Goal: Task Accomplishment & Management: Manage account settings

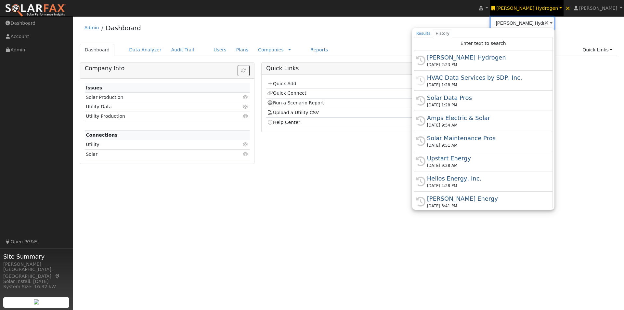
type input "r"
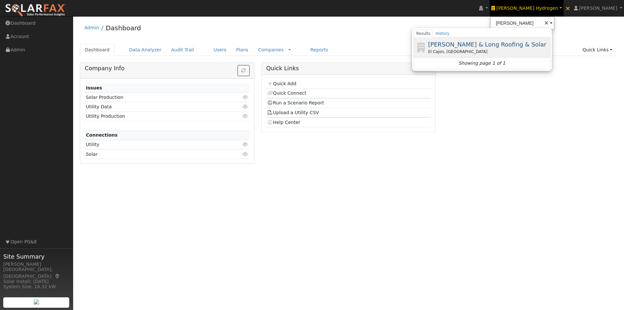
click at [478, 44] on span "[PERSON_NAME] & Long Roofing & Solar" at bounding box center [487, 44] width 118 height 7
type input "[PERSON_NAME] & Long Roofing & Solar"
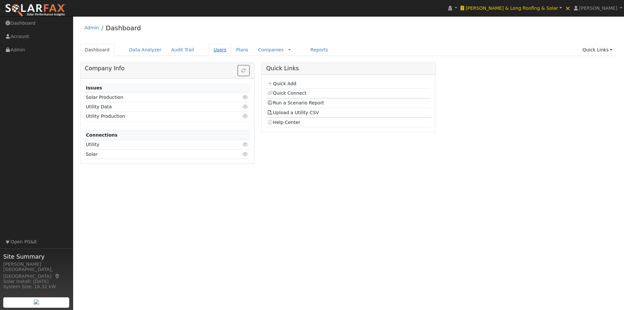
click at [209, 49] on link "Users" at bounding box center [220, 50] width 23 height 12
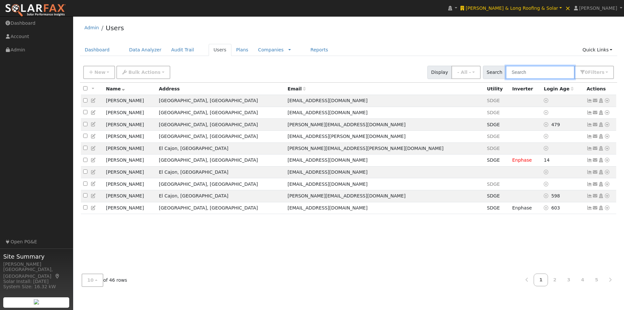
click at [547, 72] on input "text" at bounding box center [540, 72] width 69 height 13
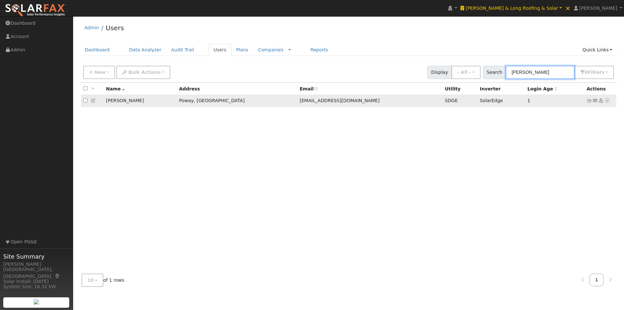
type input "hoff"
click at [589, 101] on icon at bounding box center [590, 100] width 6 height 5
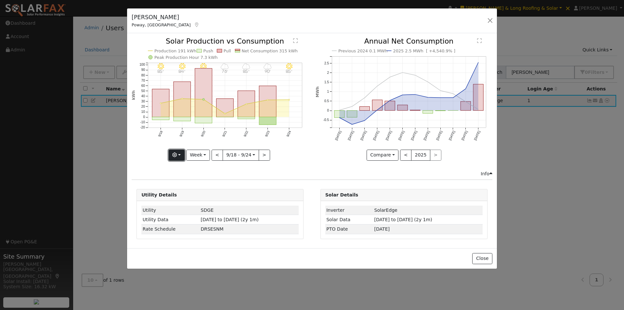
click at [177, 153] on icon "button" at bounding box center [174, 154] width 5 height 5
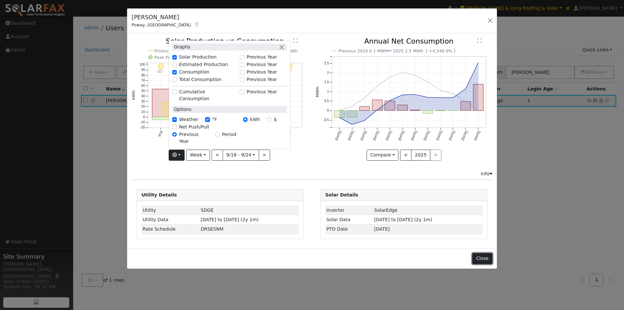
click at [485, 255] on button "Close" at bounding box center [482, 258] width 20 height 11
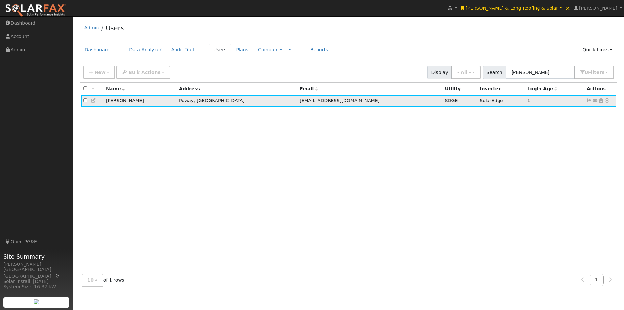
click at [609, 103] on icon at bounding box center [607, 100] width 6 height 5
click at [581, 115] on link "Data Analyzer" at bounding box center [585, 111] width 47 height 9
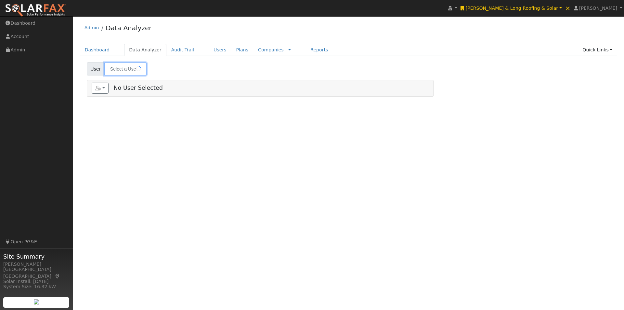
type input "Sam Hoffman"
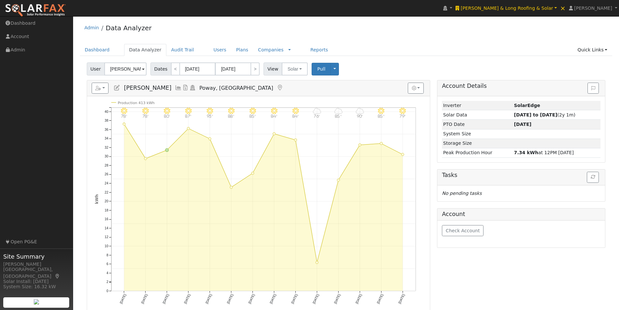
click at [175, 87] on icon at bounding box center [178, 88] width 7 height 6
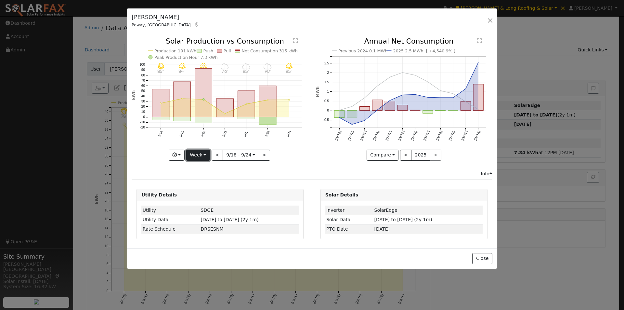
click at [202, 152] on button "Week" at bounding box center [198, 155] width 24 height 11
click at [282, 152] on icon "9/24 - Clear 85° 9/23 - Cloudy 90° 9/22 - Cloudy 85° 9/21 - Cloudy 76° 9/20 - C…" at bounding box center [220, 99] width 177 height 122
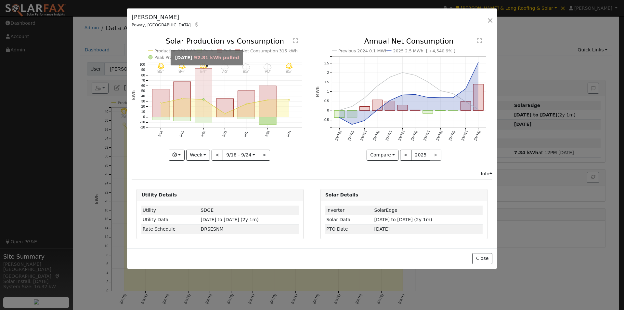
click at [203, 86] on rect "onclick=""" at bounding box center [203, 93] width 17 height 48
type input "2025-09-20"
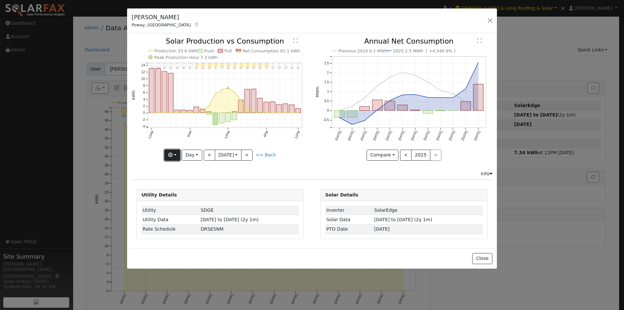
click at [176, 155] on button "button" at bounding box center [173, 155] width 16 height 11
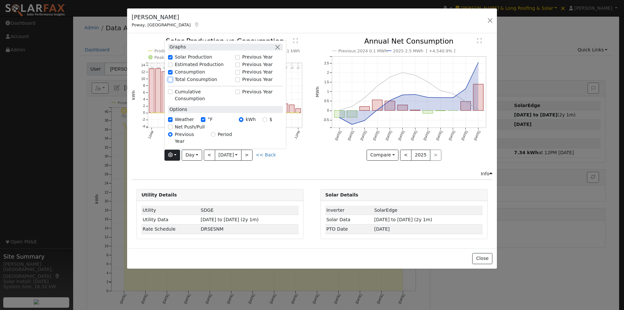
click at [172, 82] on input "Total Consumption" at bounding box center [170, 79] width 5 height 5
checkbox input "true"
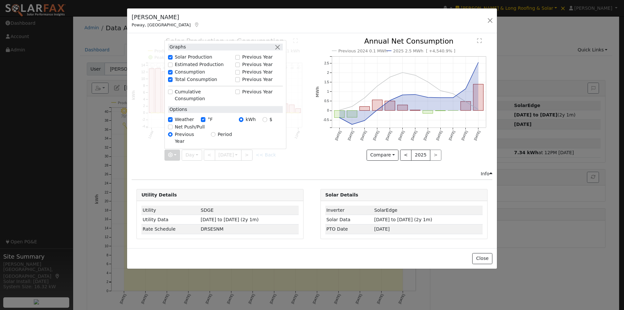
click at [302, 162] on div "11PM - Clear 65° 10PM - Clear 66° 9PM - Clear 67° 8PM - Clear 69° 7PM - Clear 7…" at bounding box center [220, 104] width 184 height 132
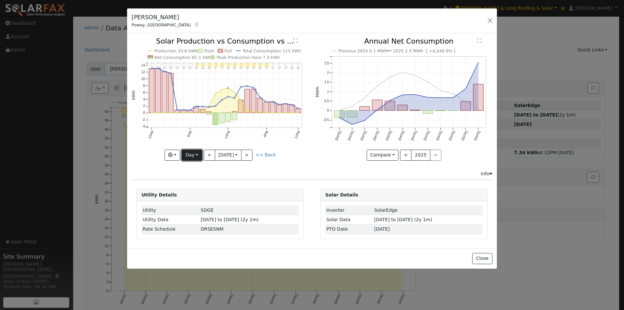
click at [193, 153] on button "Day" at bounding box center [192, 155] width 20 height 11
click at [405, 155] on button "<" at bounding box center [405, 155] width 11 height 11
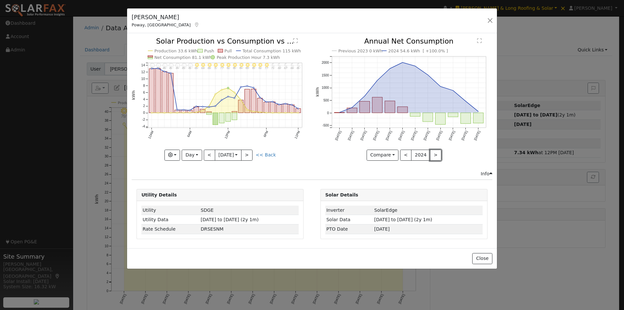
click at [434, 154] on button ">" at bounding box center [435, 155] width 11 height 11
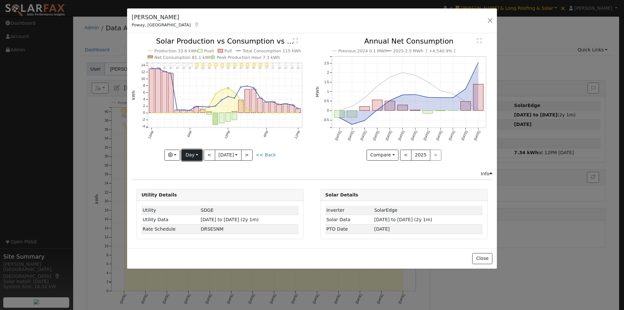
click at [191, 157] on button "Day" at bounding box center [192, 155] width 20 height 11
click at [192, 197] on link "Year" at bounding box center [204, 195] width 45 height 9
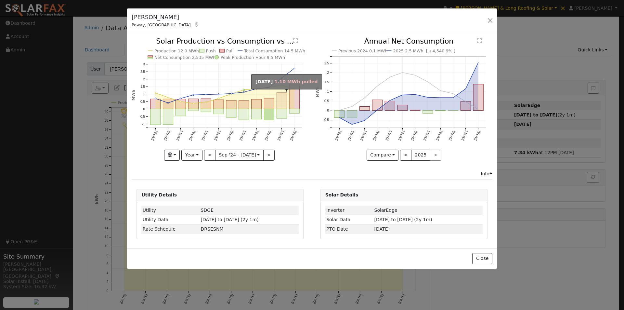
click at [282, 96] on rect "onclick=""" at bounding box center [282, 101] width 10 height 17
type input "2025-07-01"
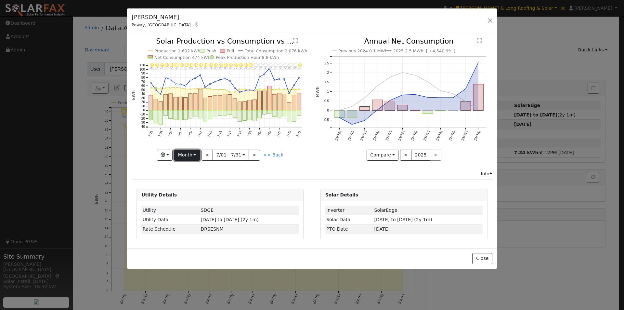
click at [191, 154] on button "Month" at bounding box center [187, 155] width 26 height 11
click at [169, 153] on button "button" at bounding box center [165, 155] width 16 height 11
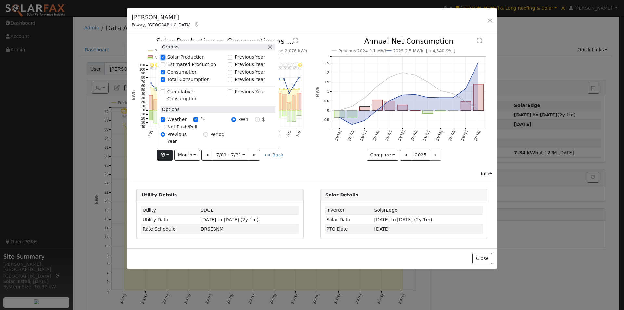
click at [165, 59] on input "Solar Production" at bounding box center [163, 57] width 5 height 5
checkbox input "false"
click at [184, 155] on button "Month" at bounding box center [187, 155] width 26 height 11
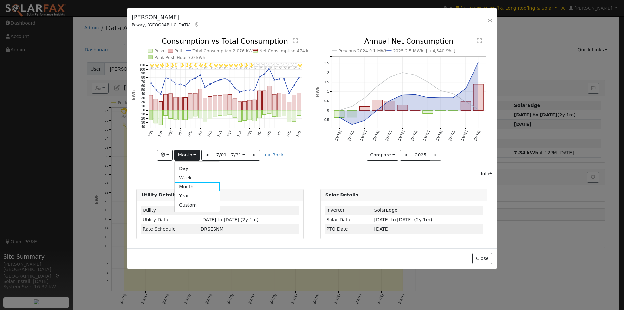
drag, startPoint x: 193, startPoint y: 205, endPoint x: 253, endPoint y: 173, distance: 68.2
click at [193, 205] on link "Custom" at bounding box center [197, 205] width 45 height 9
click at [278, 155] on button "day" at bounding box center [276, 155] width 20 height 11
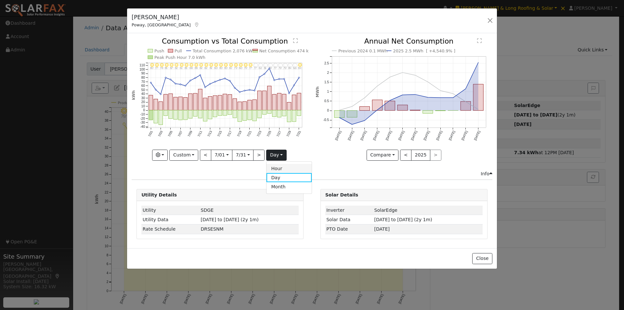
drag, startPoint x: 274, startPoint y: 167, endPoint x: 309, endPoint y: 137, distance: 46.8
click at [274, 166] on link "Hour" at bounding box center [289, 168] width 45 height 9
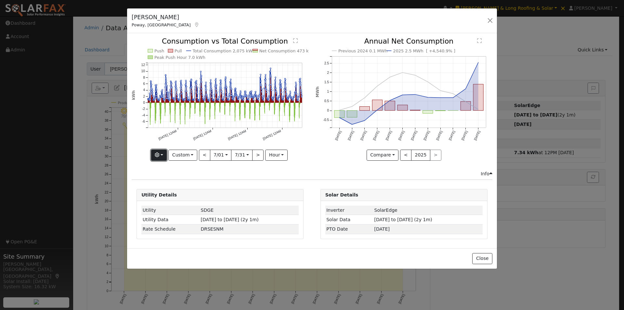
click at [159, 154] on icon "button" at bounding box center [157, 154] width 5 height 5
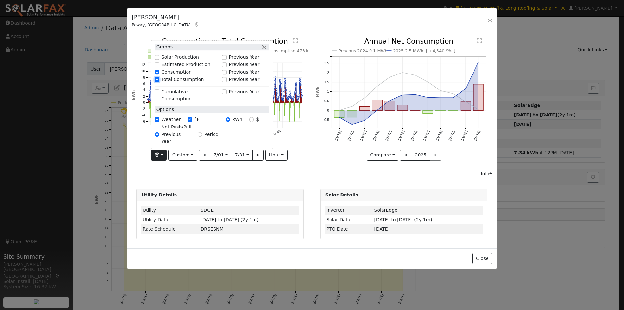
click at [158, 82] on input "Total Consumption" at bounding box center [157, 79] width 5 height 5
checkbox input "false"
click at [303, 158] on div "Graphs Solar Production Previous Year Estimated Production Previous Year Consum…" at bounding box center [220, 155] width 177 height 11
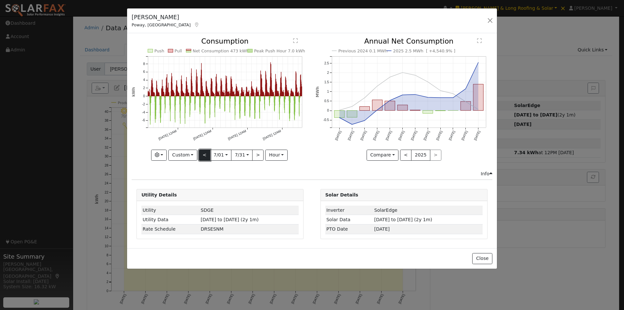
click at [203, 157] on button "<" at bounding box center [204, 155] width 11 height 11
type input "2025-05-31"
type input "2025-06-30"
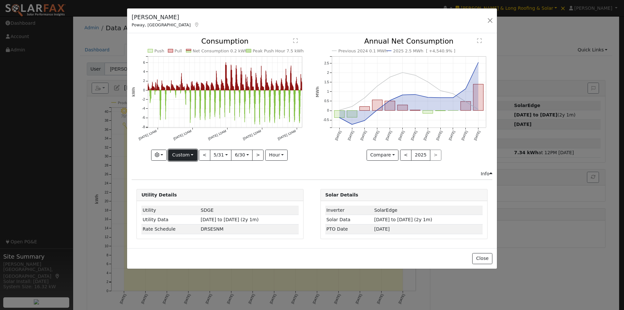
click at [186, 156] on button "Custom" at bounding box center [182, 155] width 29 height 11
click at [181, 184] on link "Month" at bounding box center [191, 186] width 45 height 9
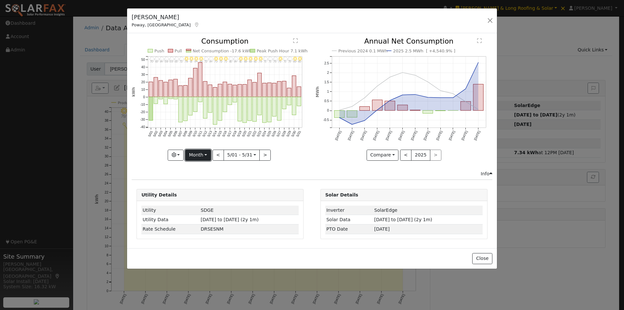
click at [206, 153] on button "Month" at bounding box center [198, 155] width 26 height 11
click at [205, 196] on link "Year" at bounding box center [208, 195] width 45 height 9
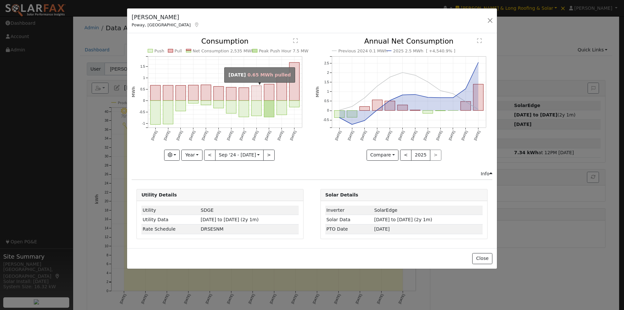
click at [255, 90] on rect "onclick=""" at bounding box center [257, 93] width 10 height 15
type input "2025-05-01"
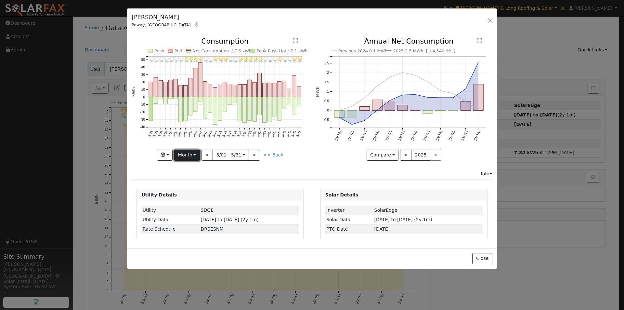
click at [189, 153] on button "Month" at bounding box center [187, 155] width 26 height 11
click at [279, 177] on div "Issue History Date By Flag Comment Type No Issue History 5/31 - MostlyClear 85°…" at bounding box center [312, 140] width 370 height 215
click at [190, 154] on button "Month" at bounding box center [187, 155] width 26 height 11
click at [187, 205] on link "Custom" at bounding box center [197, 205] width 45 height 9
click at [277, 154] on button "day" at bounding box center [276, 155] width 20 height 11
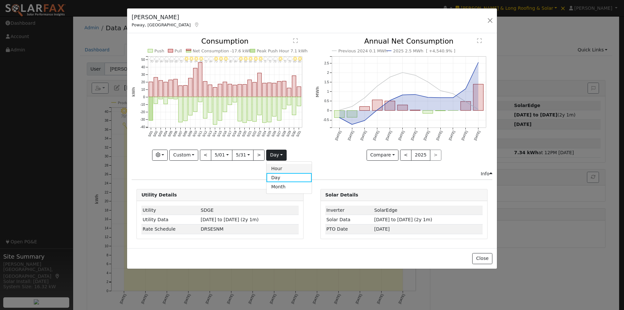
click at [274, 167] on link "Hour" at bounding box center [289, 168] width 45 height 9
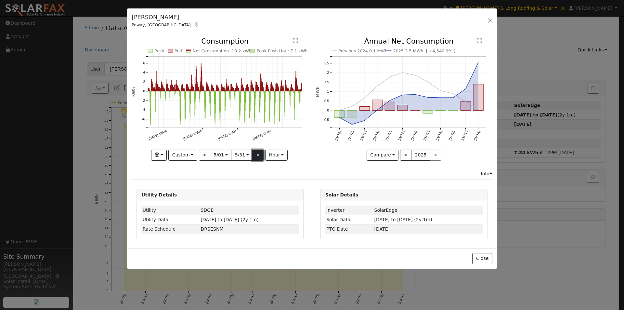
click at [257, 154] on button ">" at bounding box center [257, 155] width 11 height 11
type input "2025-06-01"
type input "2025-07-01"
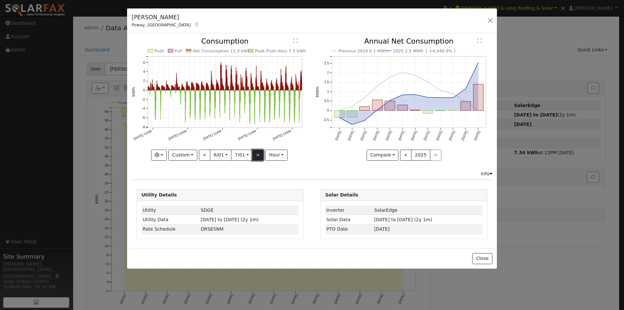
click at [257, 155] on button ">" at bounding box center [257, 155] width 11 height 11
type input "2025-07-02"
type input "2025-08-01"
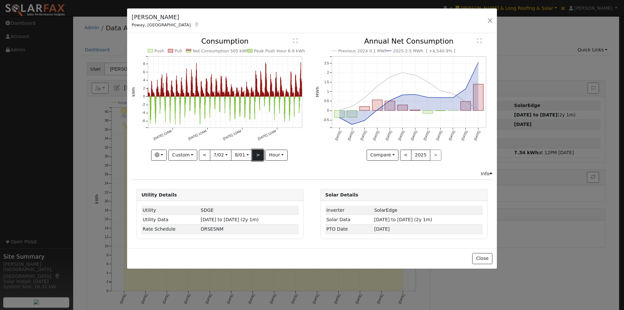
click at [254, 155] on button ">" at bounding box center [257, 155] width 11 height 11
type input "2025-08-02"
type input "2025-09-01"
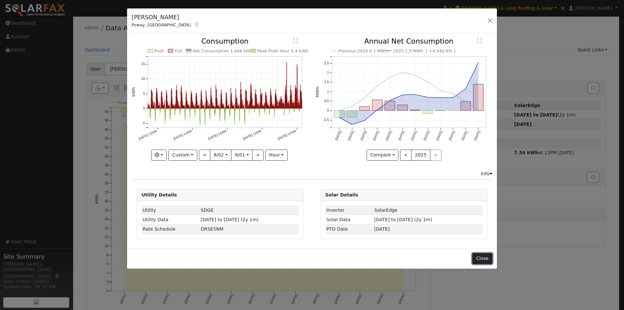
click at [480, 258] on button "Close" at bounding box center [482, 258] width 20 height 11
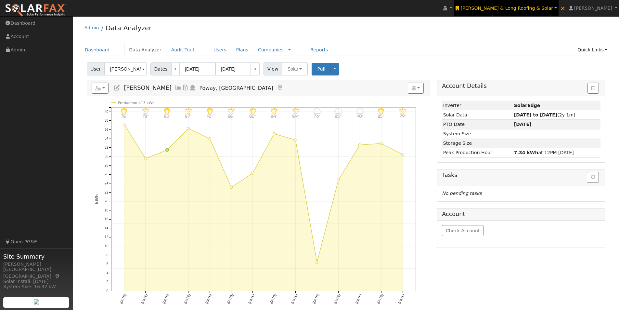
click at [538, 8] on span "Raneri & Long Roofing & Solar" at bounding box center [507, 8] width 92 height 5
click at [209, 48] on link "Users" at bounding box center [220, 50] width 23 height 12
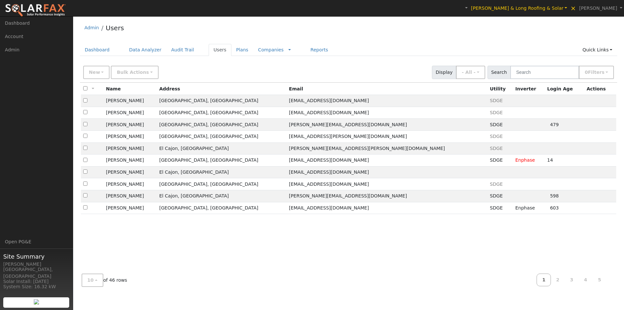
click at [536, 80] on div "New Add User Quick Add Quick Connect Quick Convert Lead Bulk Actions Send Email…" at bounding box center [349, 72] width 538 height 20
click at [536, 73] on input "text" at bounding box center [544, 72] width 69 height 13
type input "[PERSON_NAME]"
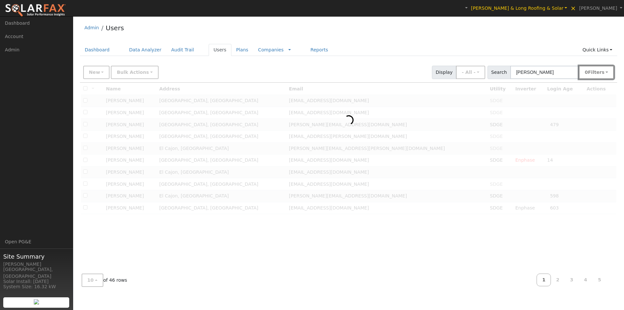
drag, startPoint x: 521, startPoint y: 47, endPoint x: 600, endPoint y: 75, distance: 83.6
click at [600, 75] on span "Filter s" at bounding box center [596, 72] width 17 height 5
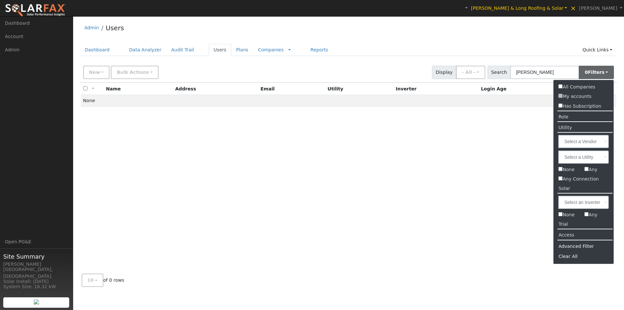
click at [561, 86] on input "All Companies" at bounding box center [561, 86] width 4 height 4
checkbox input "true"
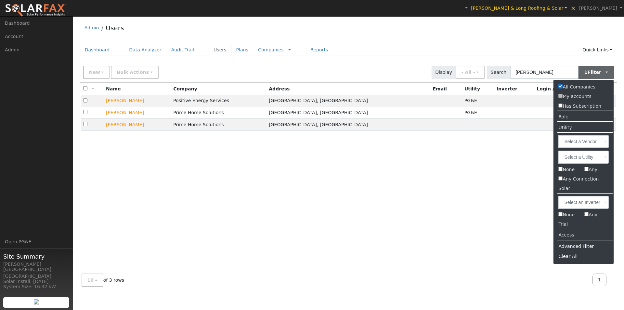
click at [277, 174] on div "All None All on page None on page Name Company Address Email Utility Inverter L…" at bounding box center [349, 176] width 538 height 186
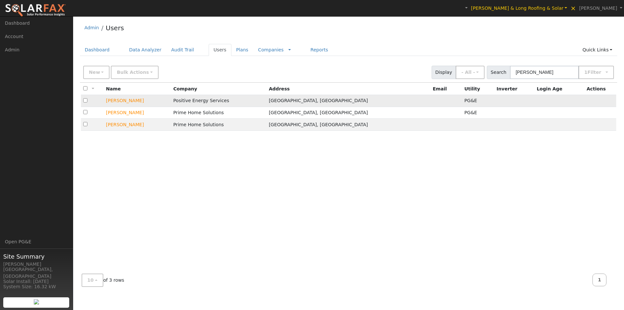
click at [370, 99] on td "[GEOGRAPHIC_DATA], [GEOGRAPHIC_DATA]" at bounding box center [349, 101] width 164 height 12
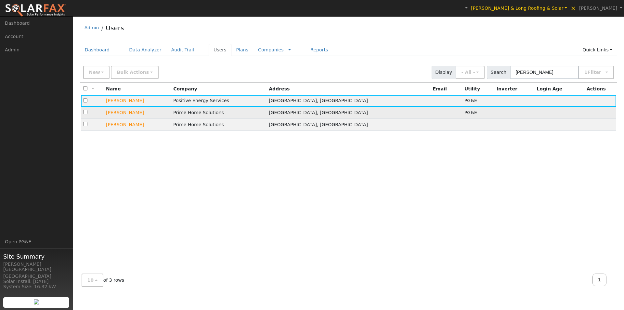
click at [353, 115] on td "[GEOGRAPHIC_DATA], [GEOGRAPHIC_DATA]" at bounding box center [349, 113] width 164 height 12
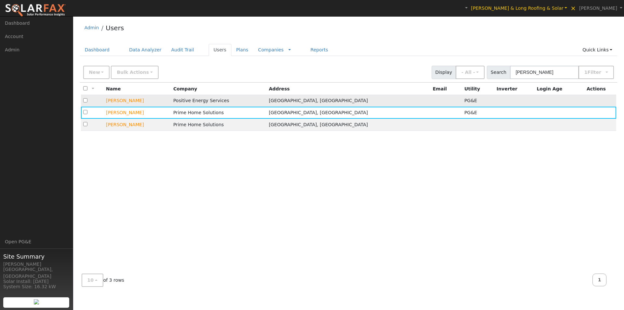
click at [258, 106] on td "Positive Energy Services" at bounding box center [219, 101] width 96 height 12
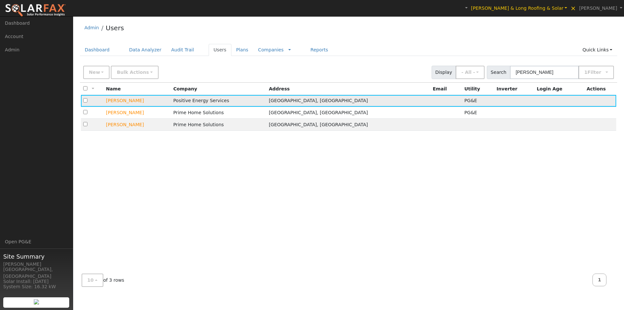
click at [608, 101] on td "Send Email... Copy a Link Reset Password Open Access Data Analyzer Reports Scen…" at bounding box center [601, 101] width 32 height 12
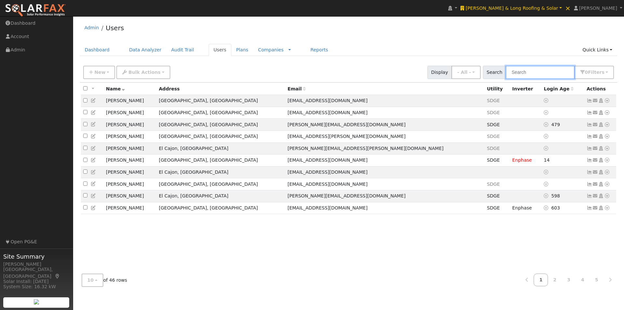
click at [553, 72] on input "text" at bounding box center [540, 72] width 69 height 13
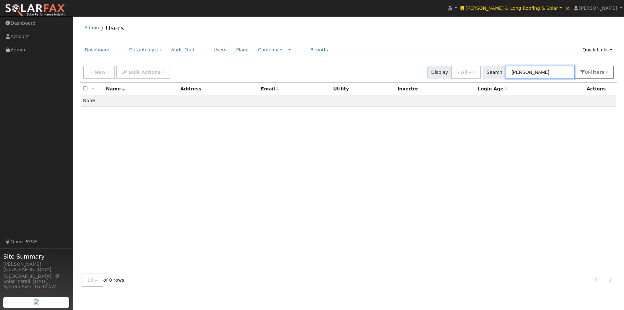
type input "[PERSON_NAME]"
click at [605, 73] on button "0 Filter s" at bounding box center [594, 72] width 40 height 13
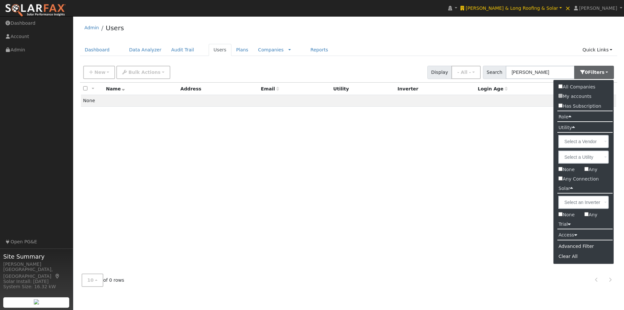
click at [563, 86] on label "All Companies" at bounding box center [577, 86] width 46 height 9
click at [563, 86] on input "All Companies" at bounding box center [561, 86] width 4 height 4
checkbox input "true"
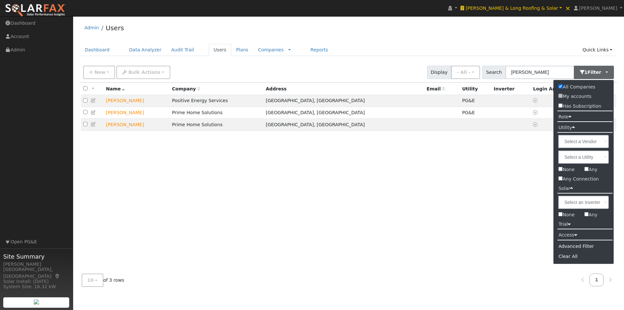
click at [473, 37] on div "Admin Users" at bounding box center [349, 30] width 538 height 20
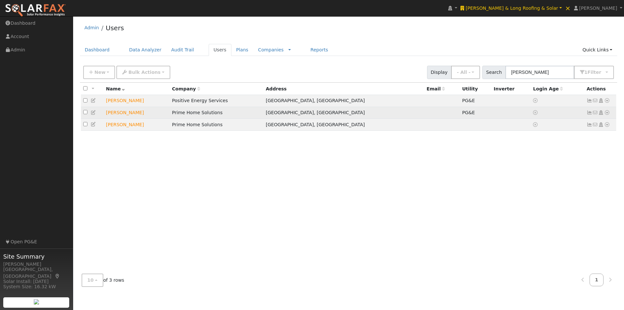
click at [591, 114] on icon at bounding box center [590, 112] width 6 height 5
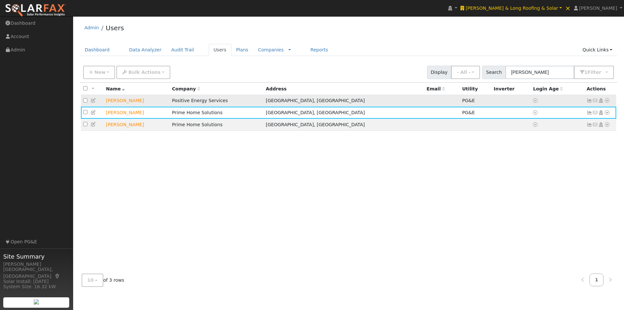
click at [589, 101] on icon at bounding box center [590, 100] width 6 height 5
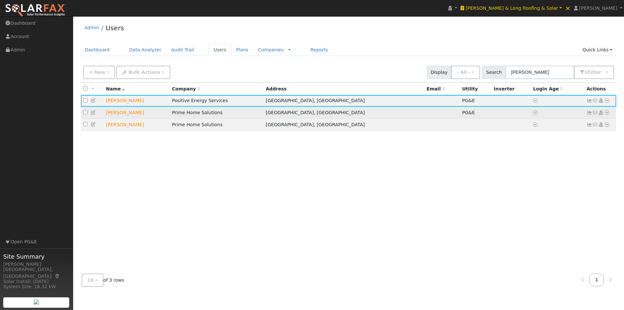
click at [160, 115] on td "[PERSON_NAME]" at bounding box center [137, 113] width 66 height 12
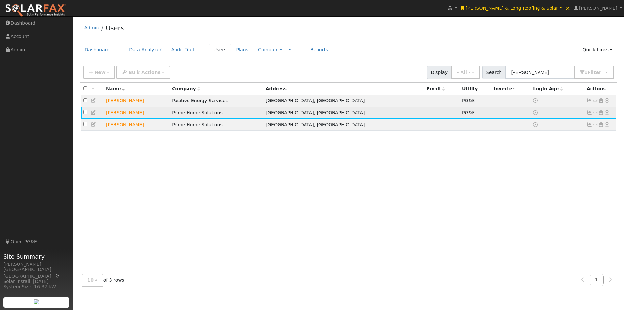
click at [588, 114] on icon at bounding box center [590, 112] width 6 height 5
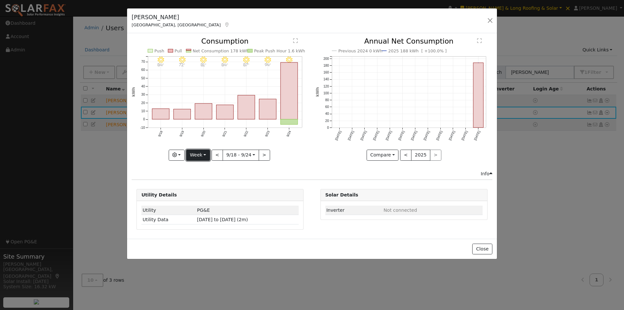
click at [199, 158] on button "Week" at bounding box center [198, 155] width 24 height 11
click at [196, 195] on link "Year" at bounding box center [209, 195] width 45 height 9
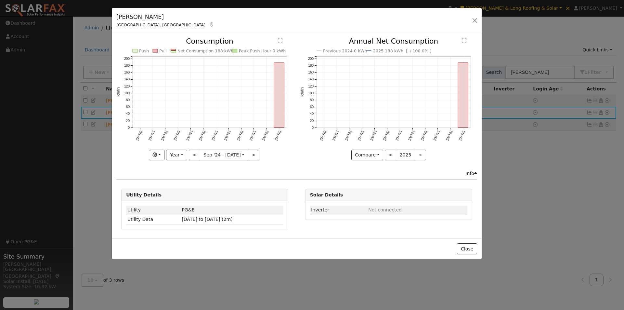
drag, startPoint x: 277, startPoint y: 13, endPoint x: 261, endPoint y: 13, distance: 15.3
click at [261, 13] on div "Angie Carocci Placerville, CA Default Account Default Account 1750 Bear Rock Ro…" at bounding box center [297, 20] width 370 height 25
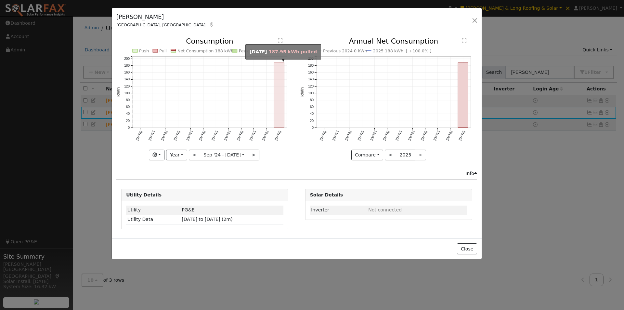
click at [280, 80] on rect "onclick=""" at bounding box center [279, 95] width 10 height 65
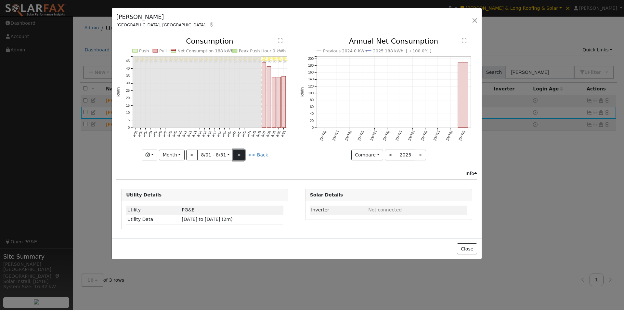
click at [241, 155] on button ">" at bounding box center [238, 155] width 11 height 11
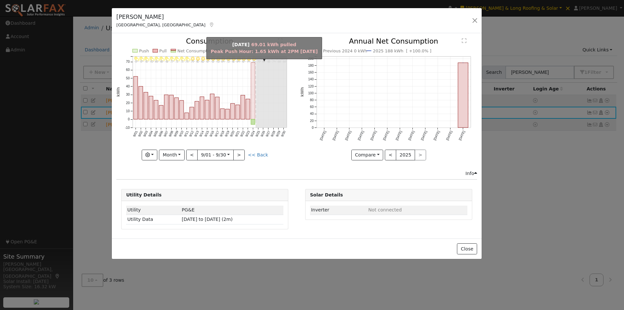
click at [253, 100] on rect "onclick=""" at bounding box center [253, 90] width 4 height 57
type input "2025-09-24"
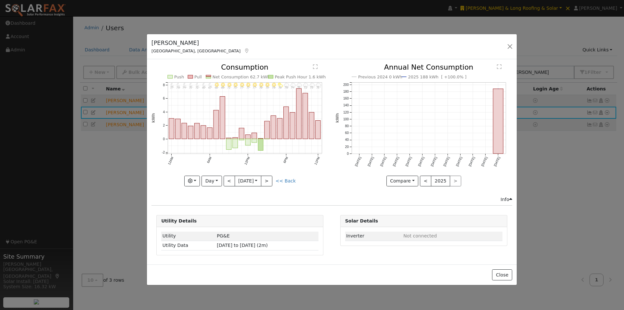
drag, startPoint x: 337, startPoint y: 15, endPoint x: 373, endPoint y: 47, distance: 48.8
click at [372, 40] on div "Angie Carocci Placerville, CA Default Account Default Account 1750 Bear Rock Ro…" at bounding box center [332, 46] width 370 height 25
click at [504, 277] on button "Close" at bounding box center [503, 274] width 20 height 11
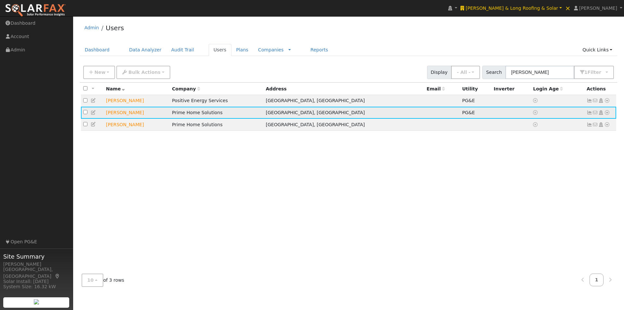
click at [608, 114] on icon at bounding box center [607, 112] width 6 height 5
click at [585, 125] on link "Data Analyzer" at bounding box center [585, 123] width 47 height 9
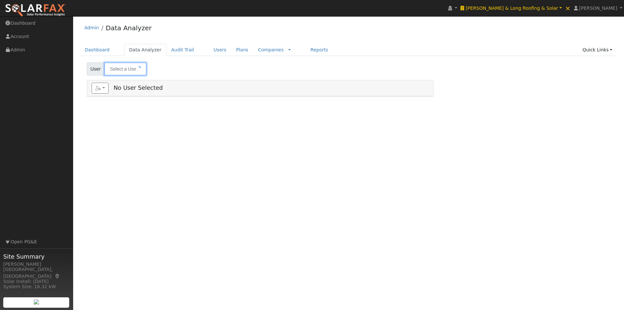
type input "[PERSON_NAME]"
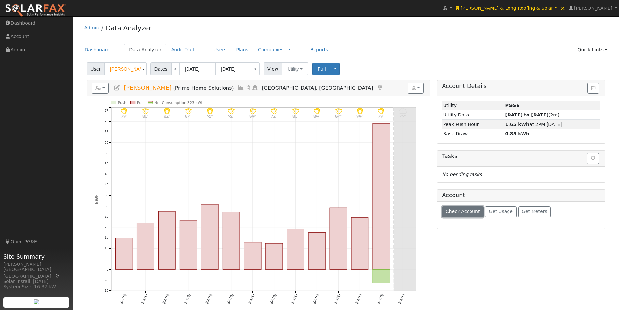
click at [456, 211] on span "Check Account" at bounding box center [463, 211] width 34 height 5
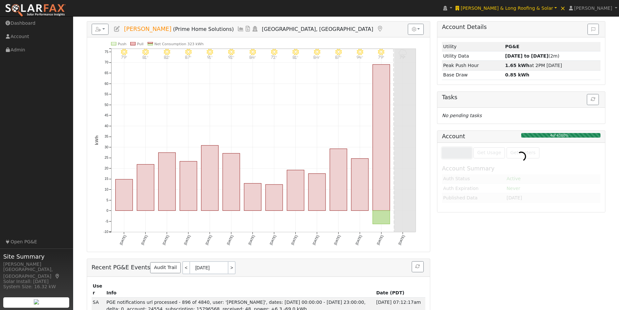
scroll to position [59, 0]
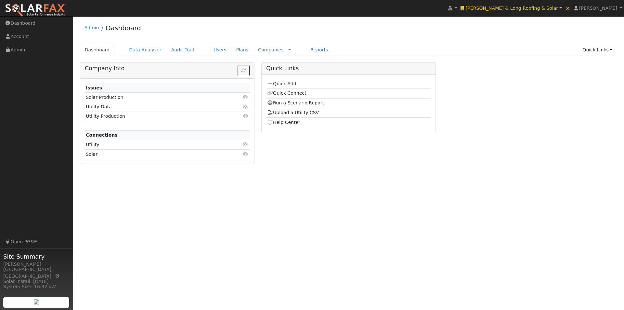
click at [211, 50] on link "Users" at bounding box center [220, 50] width 23 height 12
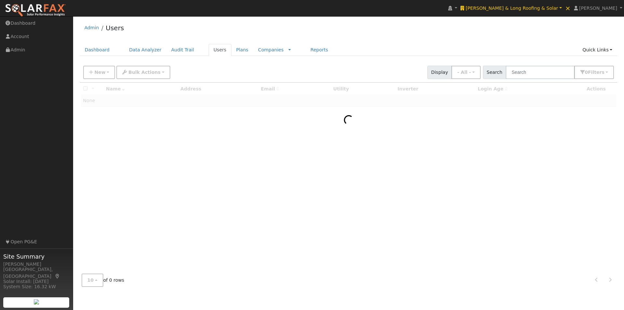
type input "[PERSON_NAME] & Long Roofing & Solar"
click at [537, 76] on input "text" at bounding box center [540, 72] width 69 height 13
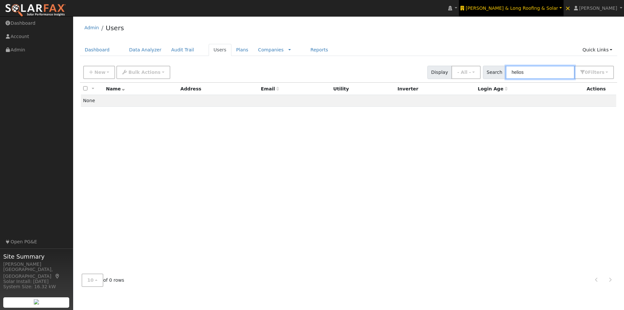
type input "helios"
click at [533, 3] on link "[PERSON_NAME] & Long Roofing & Solar" at bounding box center [511, 8] width 104 height 16
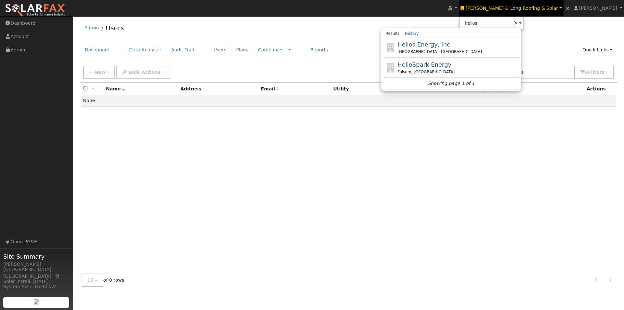
click at [450, 43] on span "Helios Energy, Inc." at bounding box center [425, 44] width 55 height 7
type input "Helios Energy, Inc."
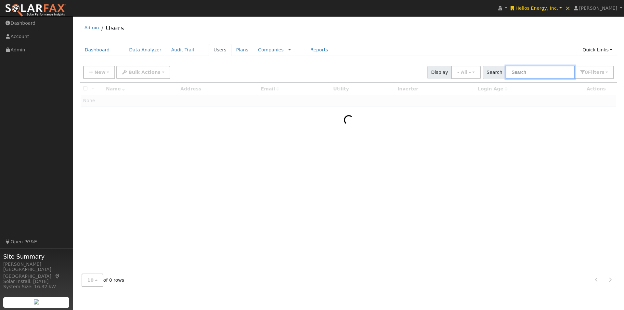
click at [556, 75] on input "text" at bounding box center [540, 72] width 69 height 13
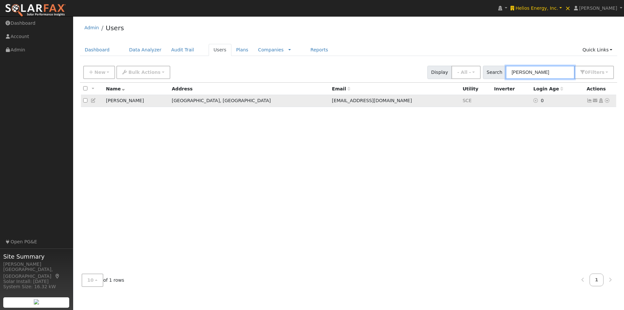
type input "ryan"
click at [590, 102] on icon at bounding box center [590, 100] width 6 height 5
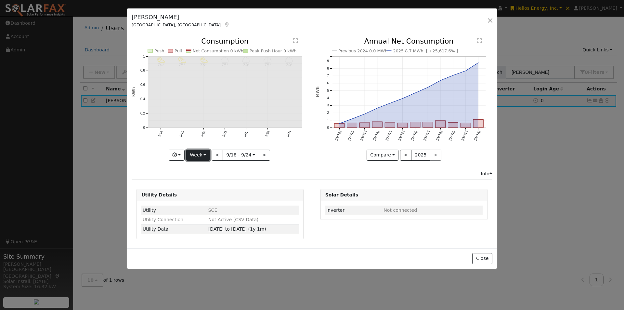
click at [198, 150] on button "Week" at bounding box center [198, 155] width 24 height 11
click at [204, 197] on link "Year" at bounding box center [209, 195] width 45 height 9
type input "2024-09-01"
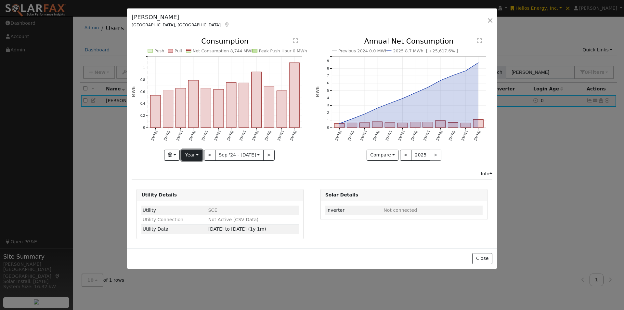
click at [200, 152] on button "Year" at bounding box center [191, 155] width 21 height 11
drag, startPoint x: 198, startPoint y: 203, endPoint x: 273, endPoint y: 175, distance: 80.1
click at [204, 201] on link "Custom" at bounding box center [204, 205] width 45 height 9
click at [281, 156] on button "month" at bounding box center [277, 155] width 26 height 11
click at [277, 180] on link "Day" at bounding box center [286, 177] width 45 height 9
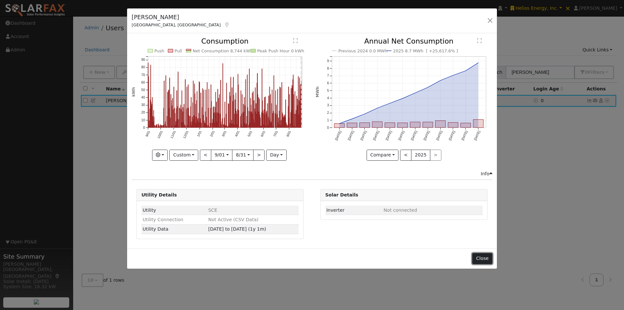
drag, startPoint x: 485, startPoint y: 257, endPoint x: 348, endPoint y: 99, distance: 209.3
click at [484, 257] on button "Close" at bounding box center [482, 258] width 20 height 11
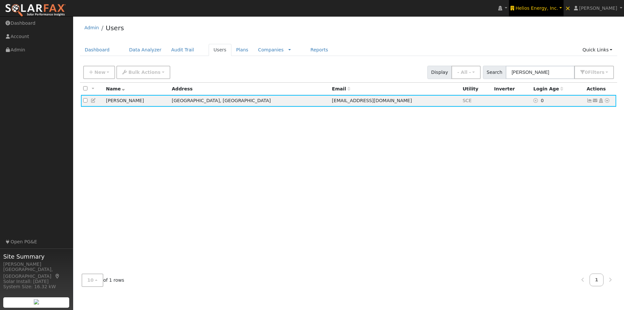
click at [541, 7] on span "Helios Energy, Inc." at bounding box center [537, 8] width 43 height 5
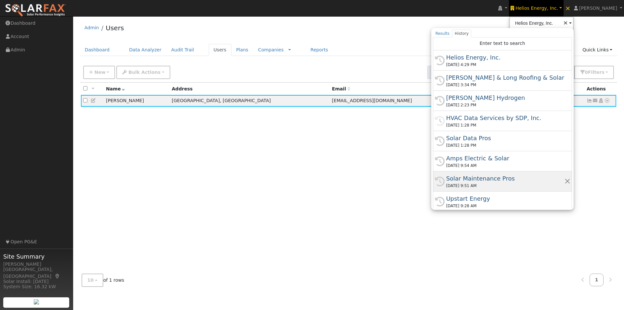
click at [487, 174] on div "History Solar Maintenance Pros 09/26/2025 9:51 AM" at bounding box center [502, 181] width 139 height 20
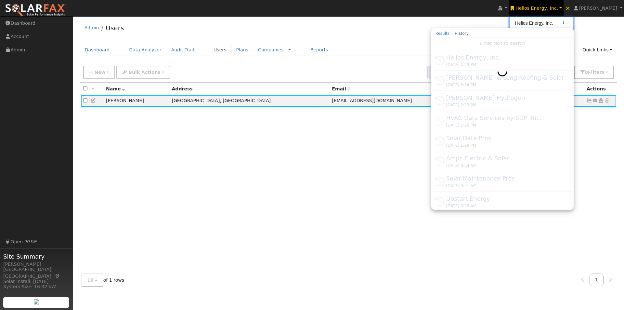
type input "Solar Maintenance Pros"
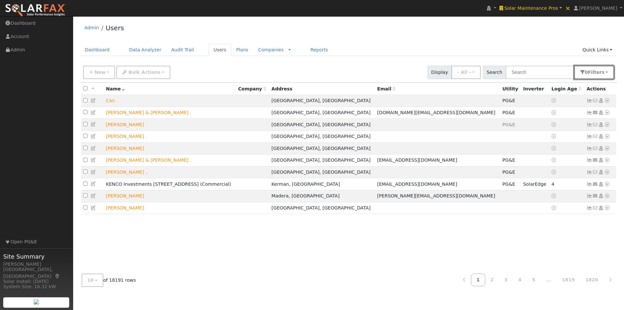
click at [599, 77] on button "0 Filter s" at bounding box center [594, 72] width 40 height 13
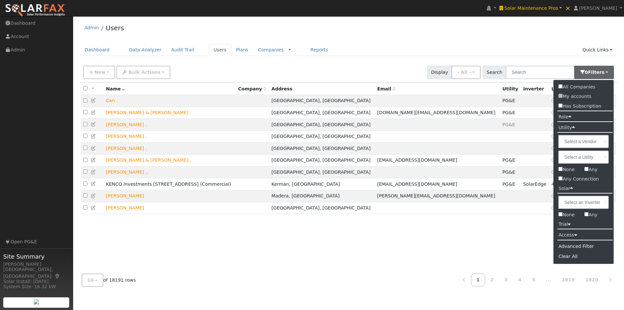
click at [585, 167] on input "Any" at bounding box center [587, 169] width 4 height 4
checkbox input "true"
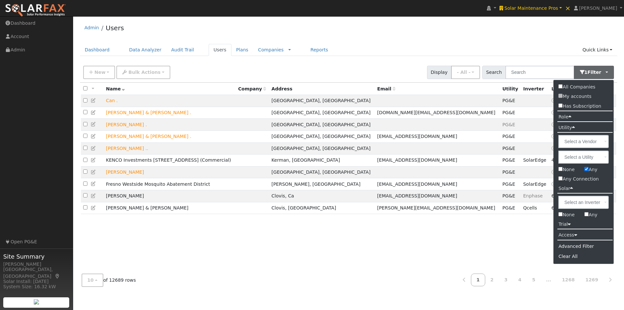
click at [385, 38] on div "Admin Users" at bounding box center [349, 30] width 538 height 20
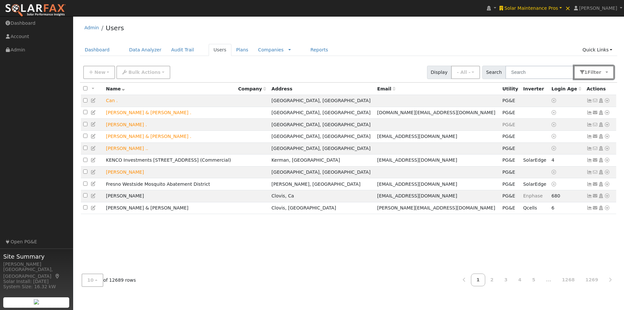
click at [607, 72] on button "1 Filter" at bounding box center [594, 72] width 40 height 13
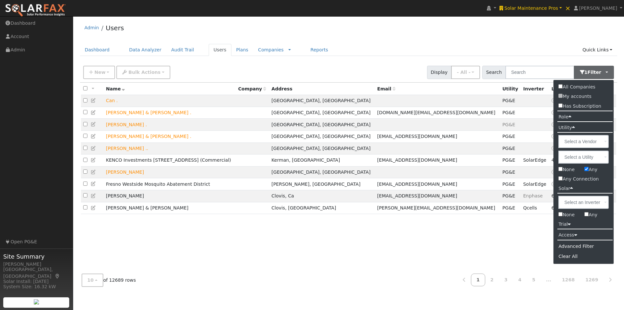
click at [457, 43] on div "Admin Users Dashboard Data Analyzer Audit Trail Users Plans Companies Rate Sche…" at bounding box center [348, 156] width 545 height 272
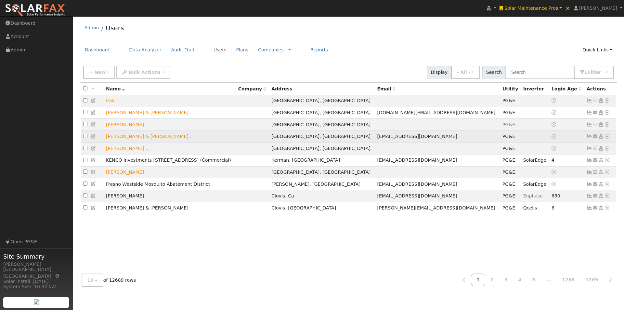
click at [608, 138] on icon at bounding box center [607, 136] width 6 height 5
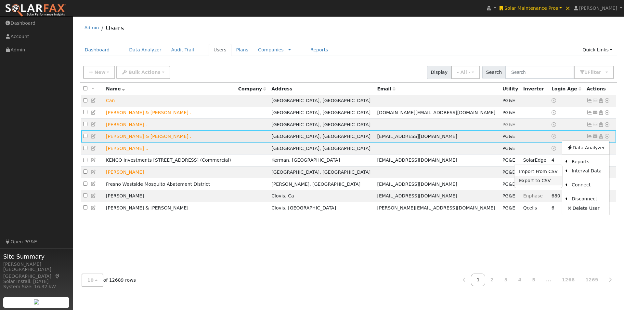
click at [530, 183] on link "Export to CSV" at bounding box center [539, 180] width 48 height 9
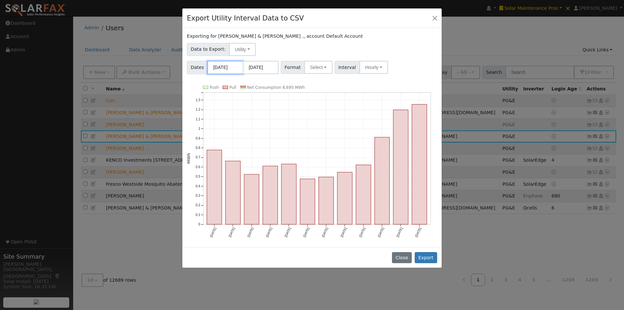
click at [217, 64] on input "[DATE]" at bounding box center [225, 67] width 36 height 13
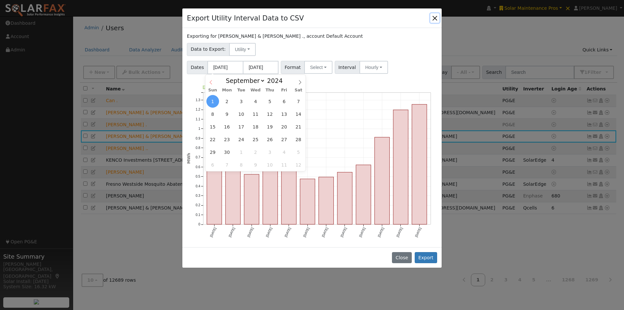
click at [210, 81] on icon at bounding box center [211, 82] width 5 height 5
select select "7"
click at [296, 153] on span "31" at bounding box center [298, 152] width 13 height 13
type input "[DATE]"
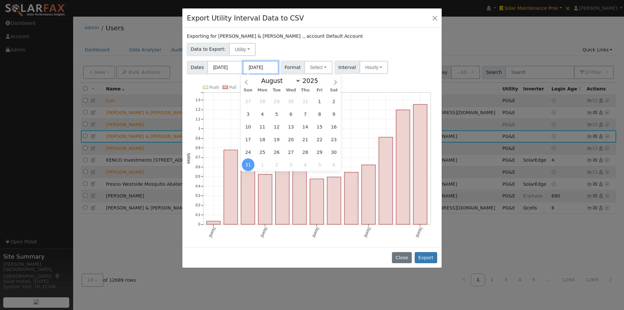
click at [266, 64] on input "[DATE]" at bounding box center [261, 67] width 36 height 13
click at [297, 80] on select "January February March April May June July August September October November De…" at bounding box center [279, 81] width 43 height 8
select select "8"
click at [263, 77] on select "January February March April May June July August September October November De…" at bounding box center [279, 81] width 43 height 8
click at [274, 115] on span "9" at bounding box center [276, 114] width 13 height 13
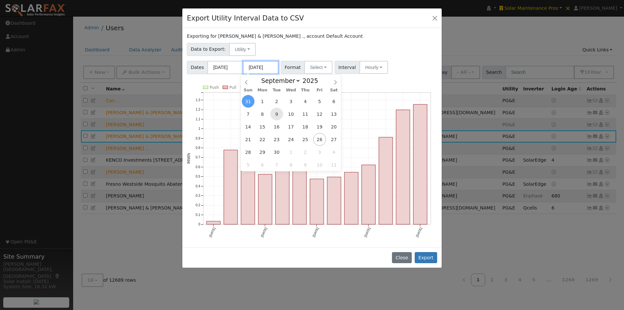
type input "[DATE]"
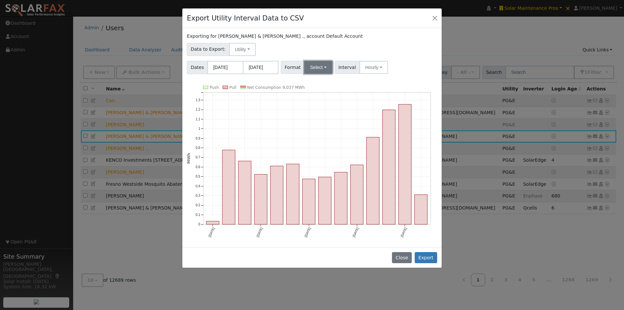
click at [323, 68] on button "Select" at bounding box center [318, 67] width 28 height 13
click at [311, 83] on link "Generic" at bounding box center [326, 81] width 46 height 9
click at [374, 64] on button "Hourly" at bounding box center [377, 67] width 29 height 13
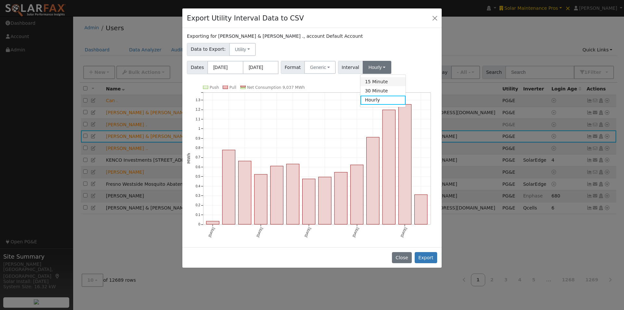
click at [367, 81] on link "15 Minute" at bounding box center [383, 81] width 45 height 9
click at [426, 257] on button "Export" at bounding box center [426, 257] width 22 height 11
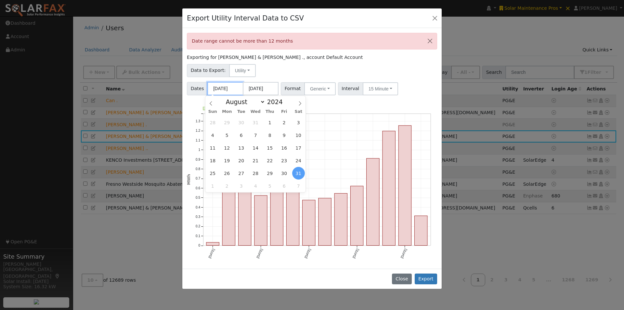
click at [230, 88] on input "[DATE]" at bounding box center [225, 88] width 36 height 13
click at [301, 104] on icon at bounding box center [300, 103] width 5 height 5
select select "8"
click at [211, 123] on span "1" at bounding box center [212, 122] width 13 height 13
type input "[DATE]"
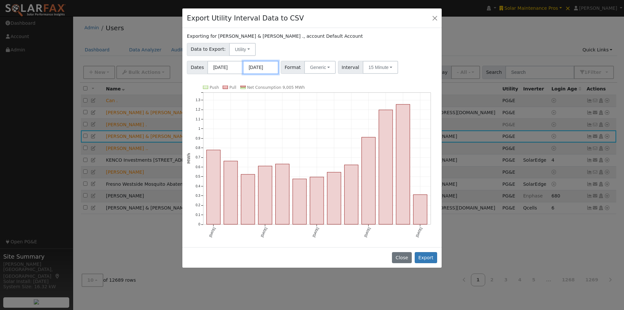
click at [267, 62] on input "[DATE]" at bounding box center [261, 67] width 36 height 13
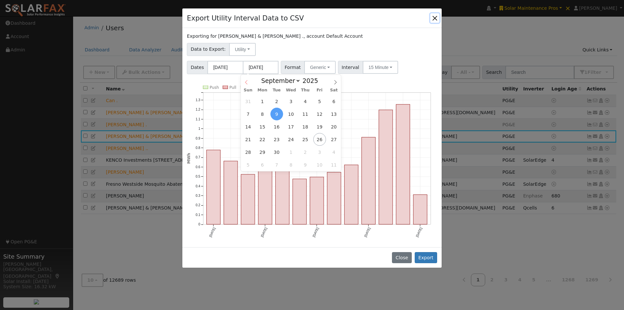
click at [247, 84] on icon at bounding box center [246, 82] width 5 height 5
select select "7"
click at [247, 164] on span "31" at bounding box center [248, 164] width 13 height 13
type input "[DATE]"
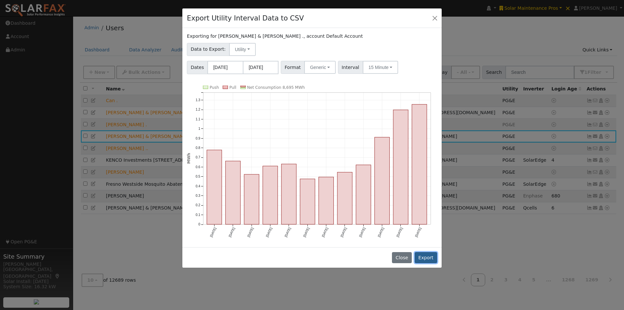
click at [426, 256] on button "Export" at bounding box center [426, 257] width 22 height 11
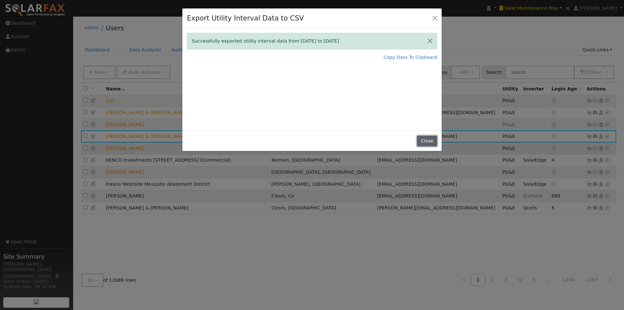
drag, startPoint x: 427, startPoint y: 137, endPoint x: 387, endPoint y: 152, distance: 42.3
click at [426, 139] on button "Close" at bounding box center [427, 141] width 20 height 11
